Goal: Transaction & Acquisition: Purchase product/service

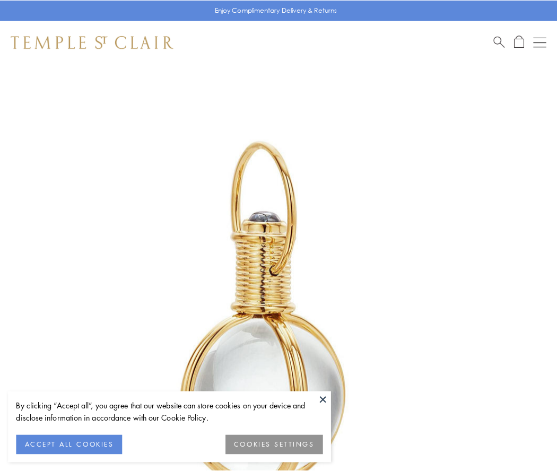
scroll to position [277, 0]
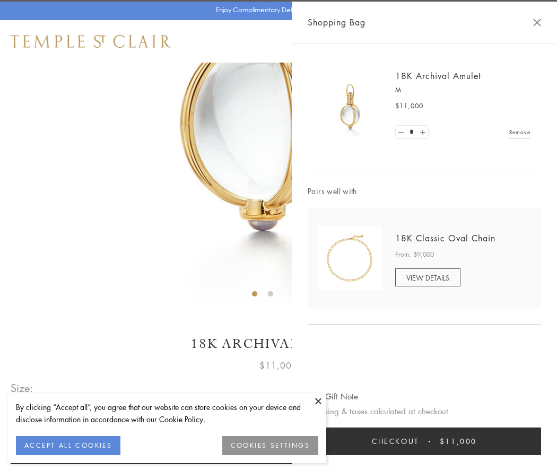
click at [424, 441] on button "Checkout $11,000" at bounding box center [424, 441] width 233 height 28
